Goal: Navigation & Orientation: Find specific page/section

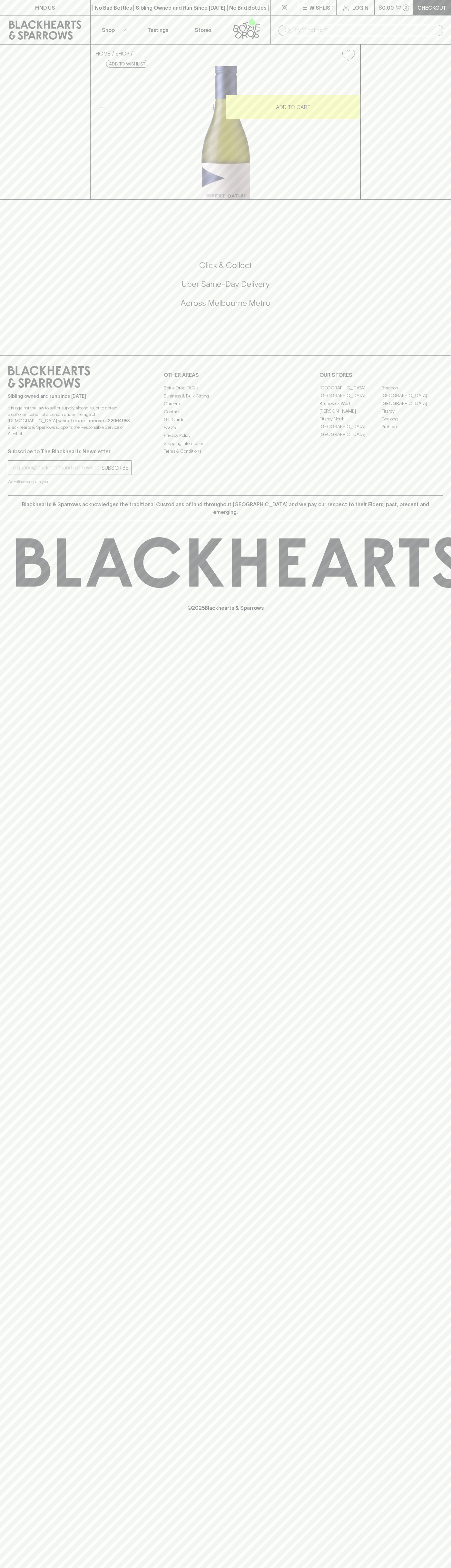
click at [140, 30] on link "Tastings" at bounding box center [158, 30] width 45 height 29
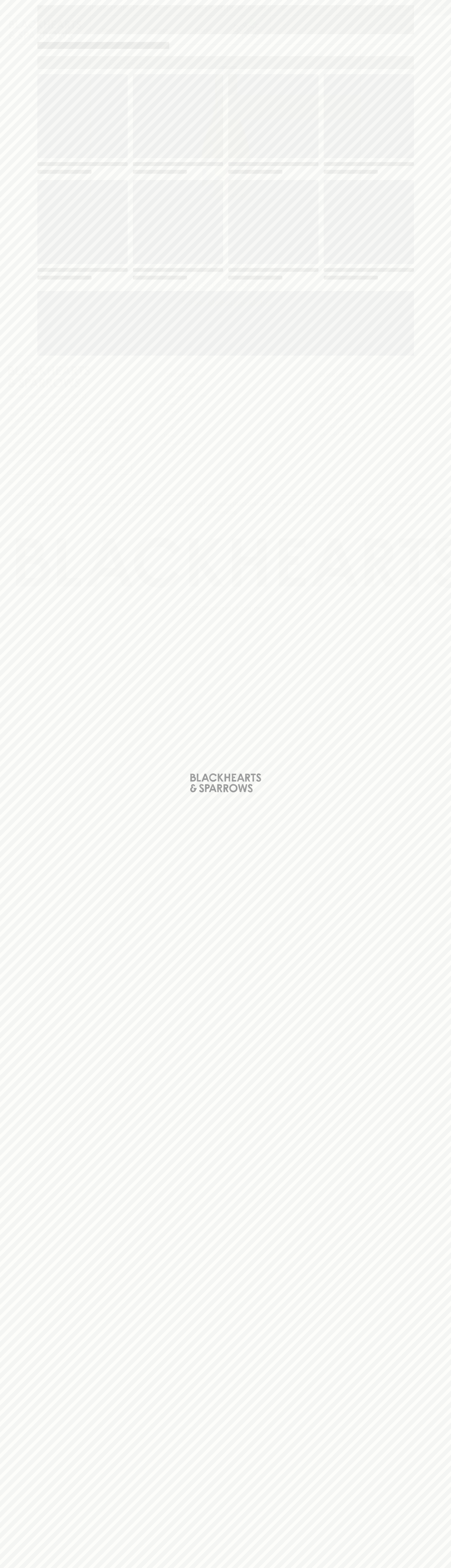
click at [420, 790] on div "Loading" at bounding box center [226, 784] width 451 height 1568
click at [82, 1567] on html "FIND US | No Bad Bottles | Sibling Owned and Run Since 2006 | No Bad Bottles | …" at bounding box center [226, 784] width 451 height 1568
click at [11, 424] on div "Loading" at bounding box center [226, 784] width 451 height 1568
